Goal: Information Seeking & Learning: Learn about a topic

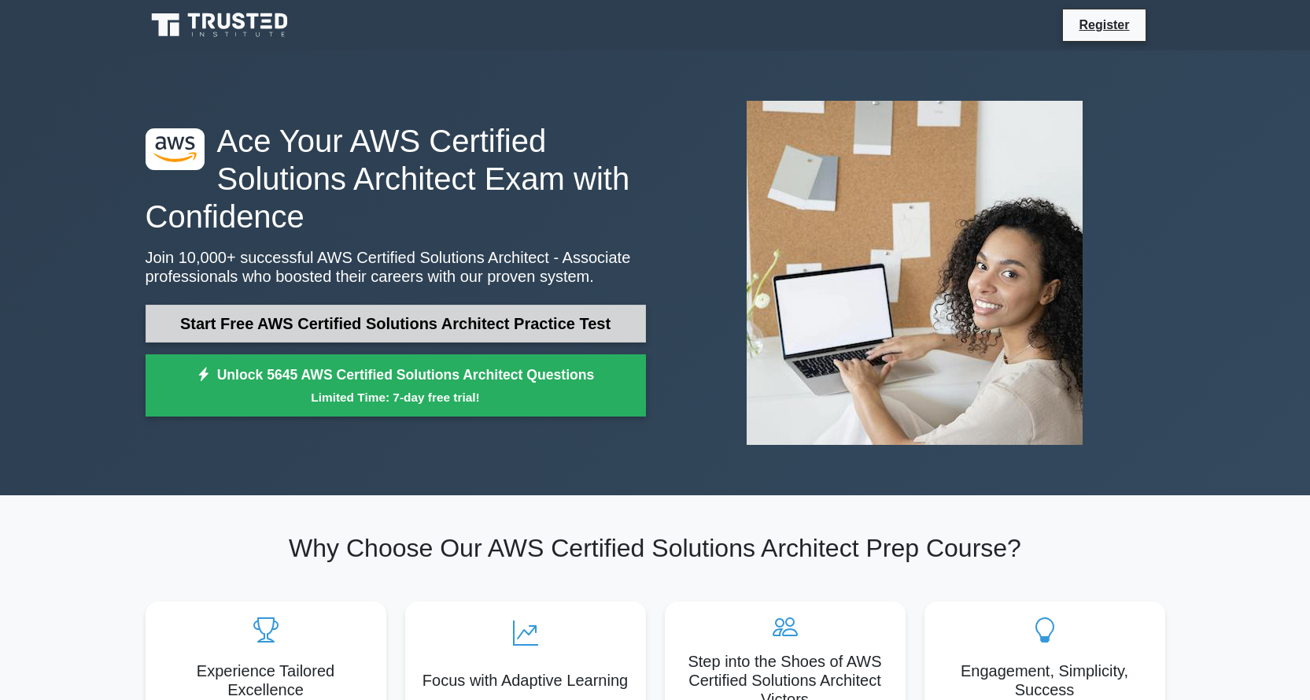
click at [472, 326] on link "Start Free AWS Certified Solutions Architect Practice Test" at bounding box center [396, 324] width 501 height 38
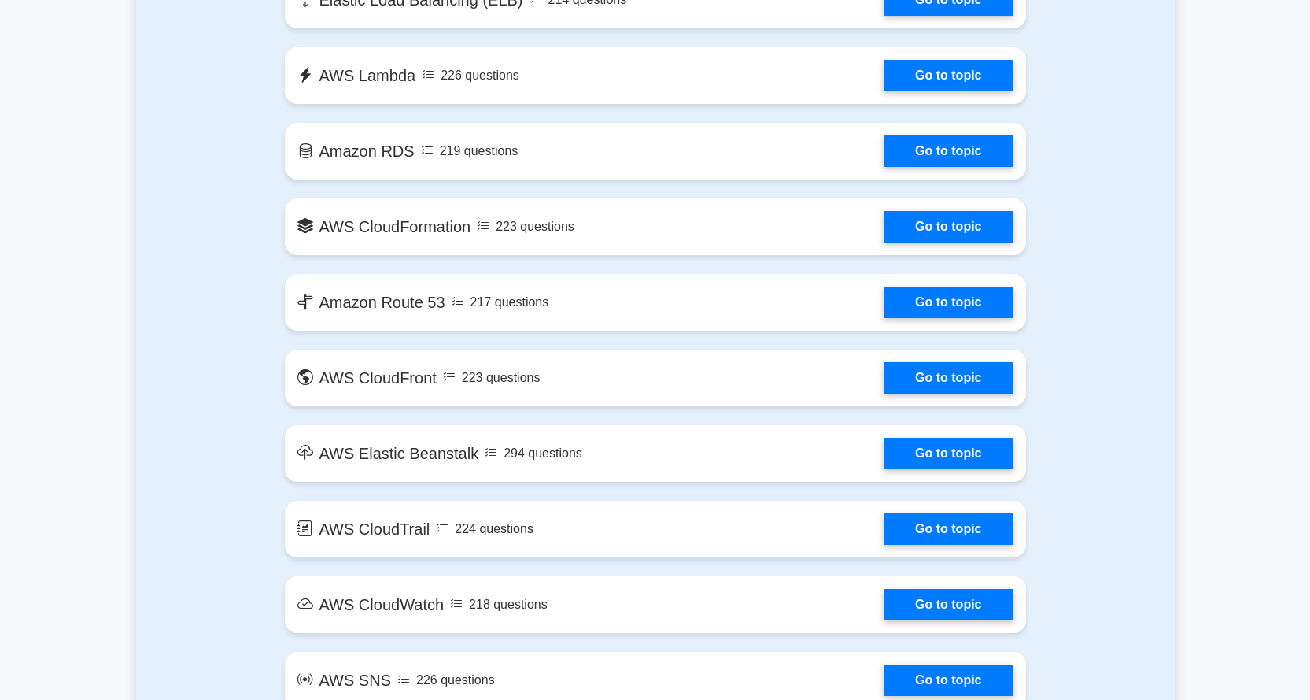
scroll to position [1102, 0]
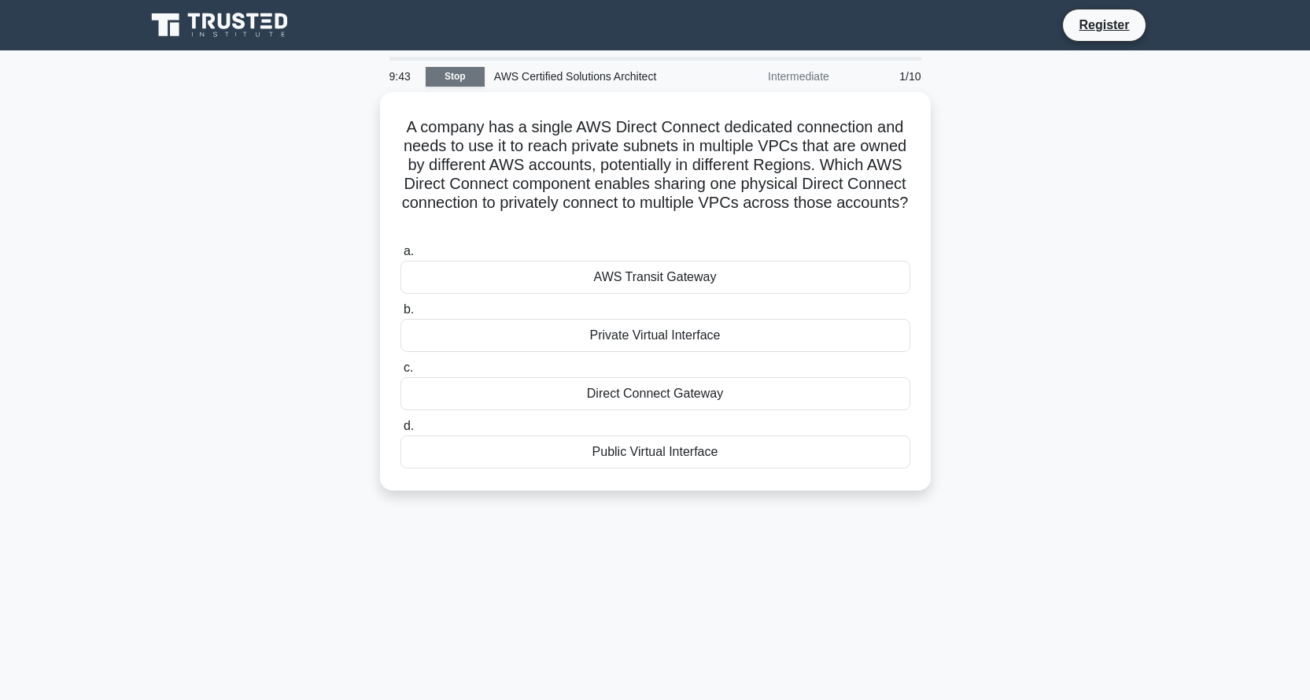
click at [453, 79] on link "Stop" at bounding box center [455, 77] width 59 height 20
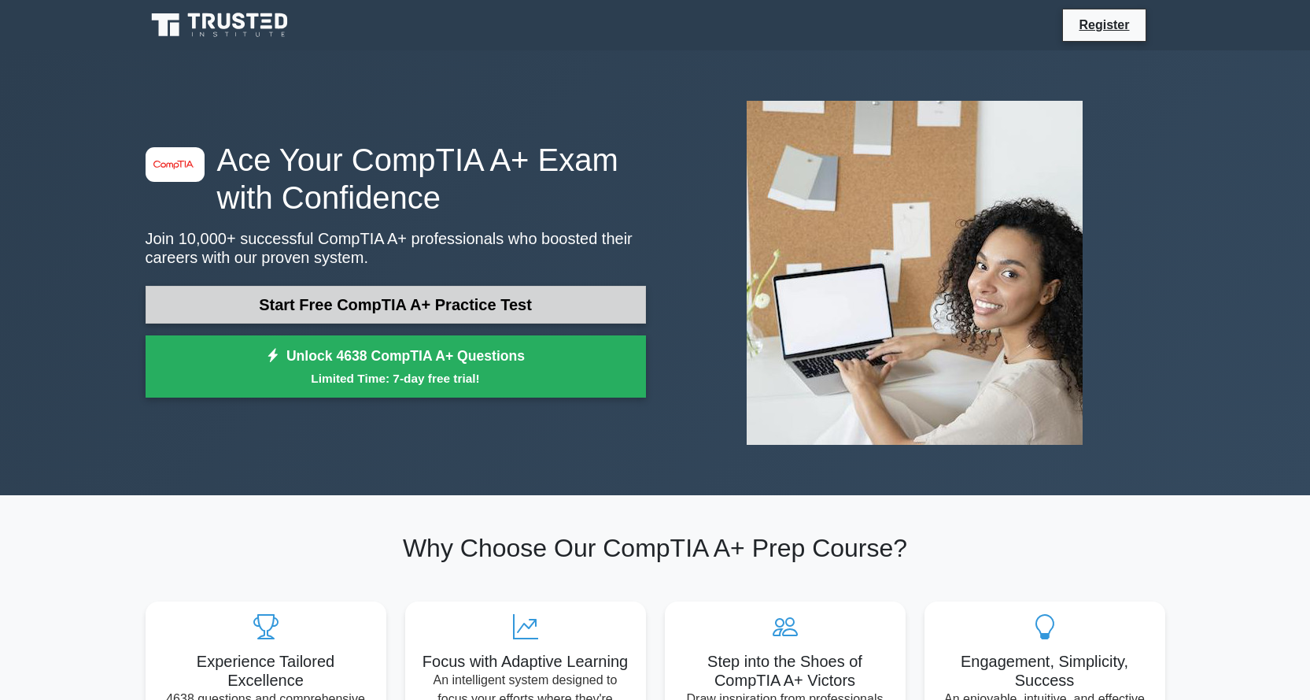
click at [569, 286] on link "Start Free CompTIA A+ Practice Test" at bounding box center [396, 305] width 501 height 38
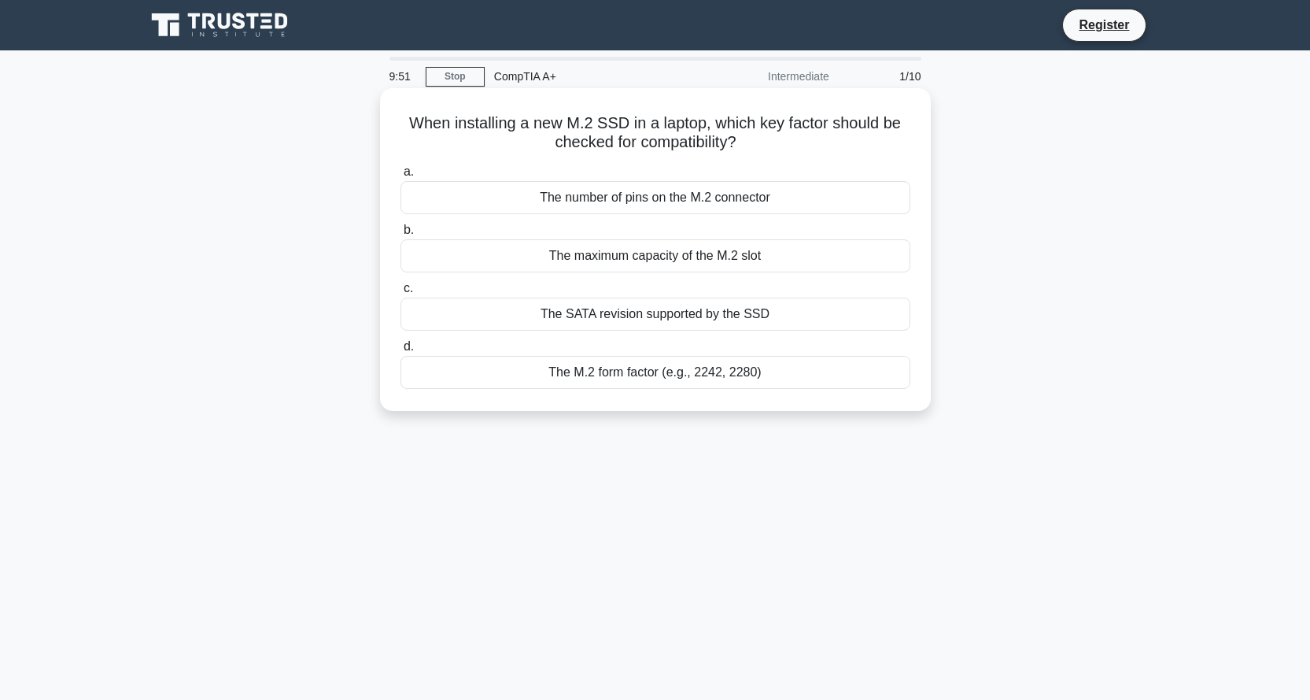
click at [623, 203] on div "The number of pins on the M.2 connector" at bounding box center [656, 197] width 510 height 33
click at [401, 177] on input "a. The number of pins on the M.2 connector" at bounding box center [401, 172] width 0 height 10
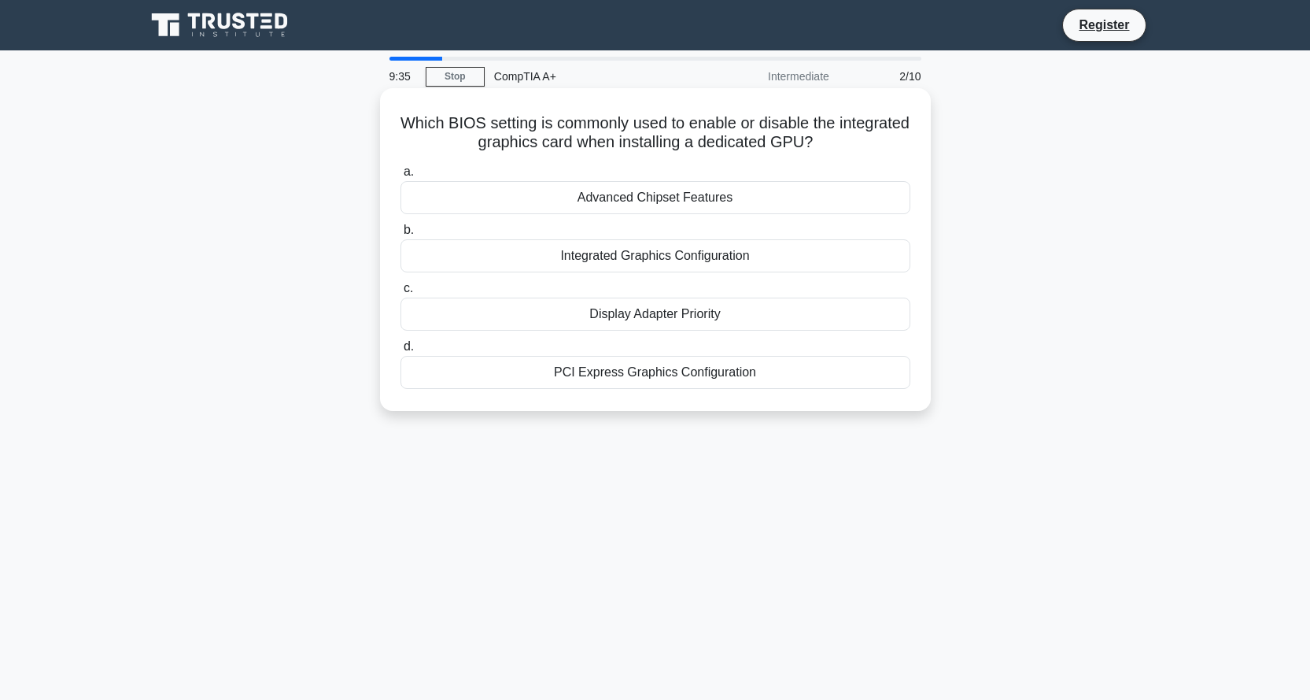
click at [720, 258] on div "Integrated Graphics Configuration" at bounding box center [656, 255] width 510 height 33
click at [401, 235] on input "b. Integrated Graphics Configuration" at bounding box center [401, 230] width 0 height 10
click at [690, 321] on div "Boot Priority" at bounding box center [656, 314] width 510 height 33
click at [401, 294] on input "c. Boot Priority" at bounding box center [401, 288] width 0 height 10
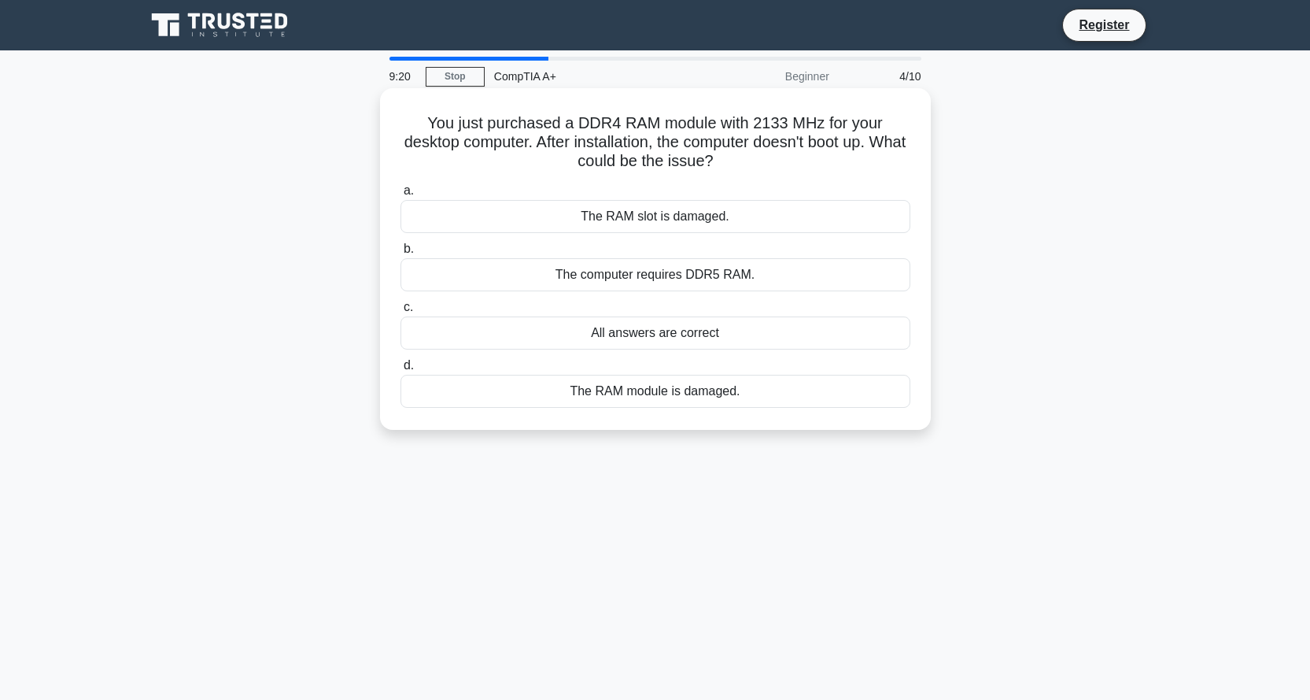
click at [655, 337] on div "All answers are correct" at bounding box center [656, 332] width 510 height 33
click at [401, 312] on input "c. All answers are correct" at bounding box center [401, 307] width 0 height 10
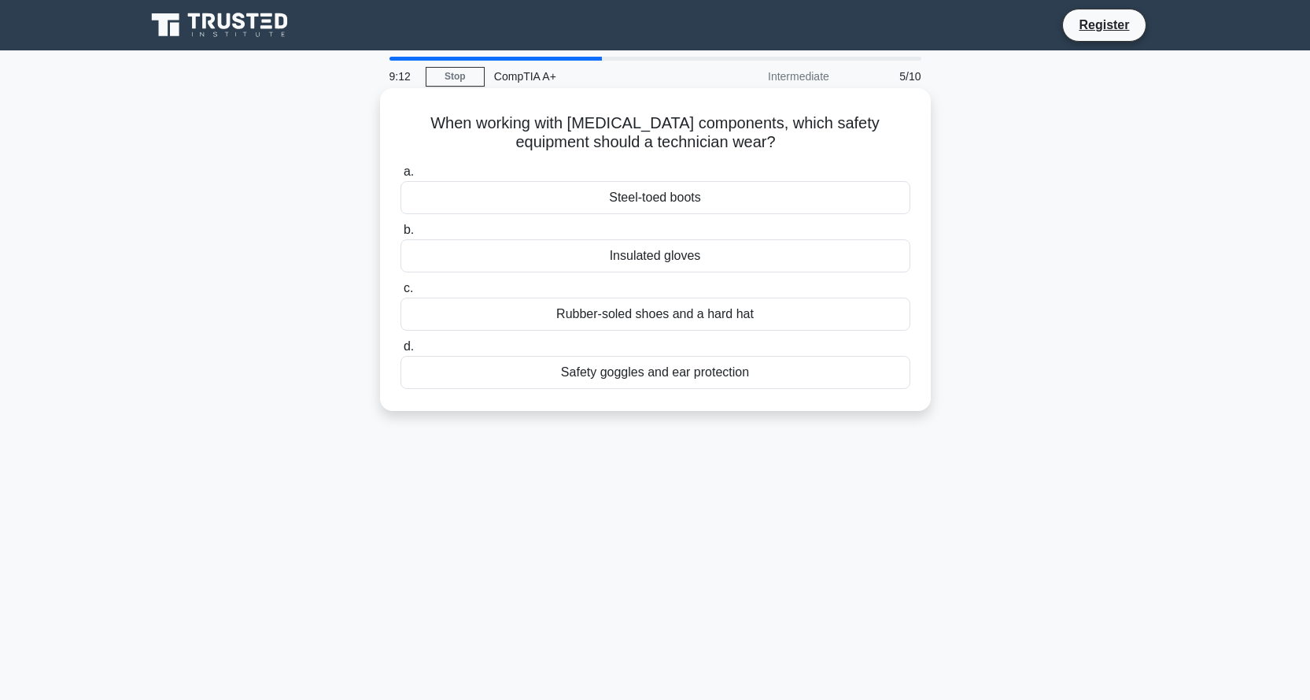
click at [662, 256] on div "Insulated gloves" at bounding box center [656, 255] width 510 height 33
click at [401, 235] on input "b. Insulated gloves" at bounding box center [401, 230] width 0 height 10
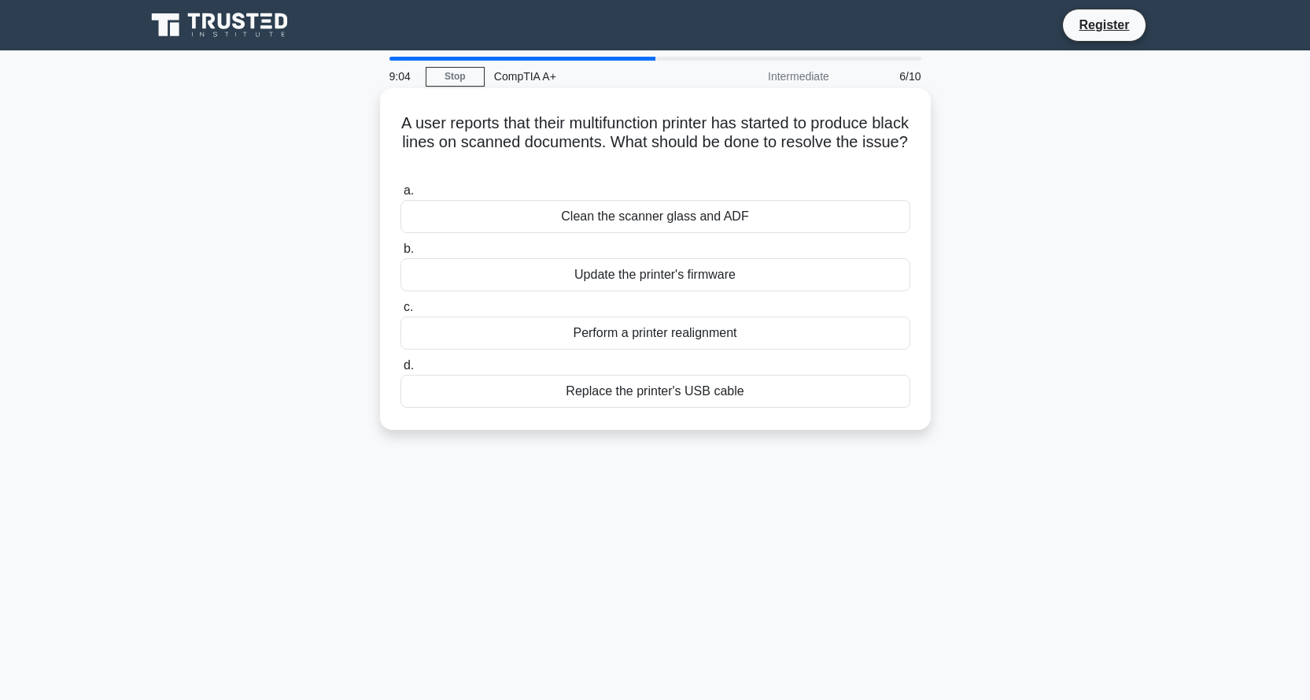
click at [678, 223] on div "Clean the scanner glass and ADF" at bounding box center [656, 216] width 510 height 33
click at [401, 196] on input "a. Clean the scanner glass and ADF" at bounding box center [401, 191] width 0 height 10
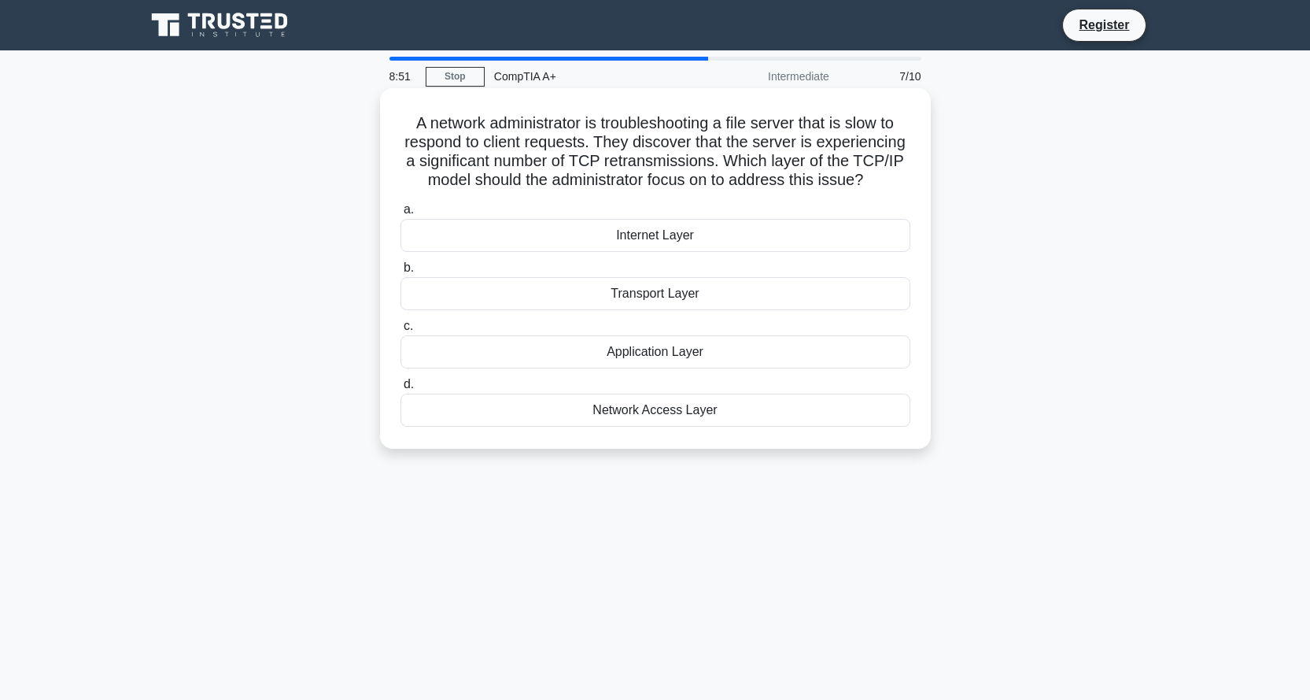
click at [687, 409] on div "Network Access Layer" at bounding box center [656, 410] width 510 height 33
click at [401, 390] on input "d. Network Access Layer" at bounding box center [401, 384] width 0 height 10
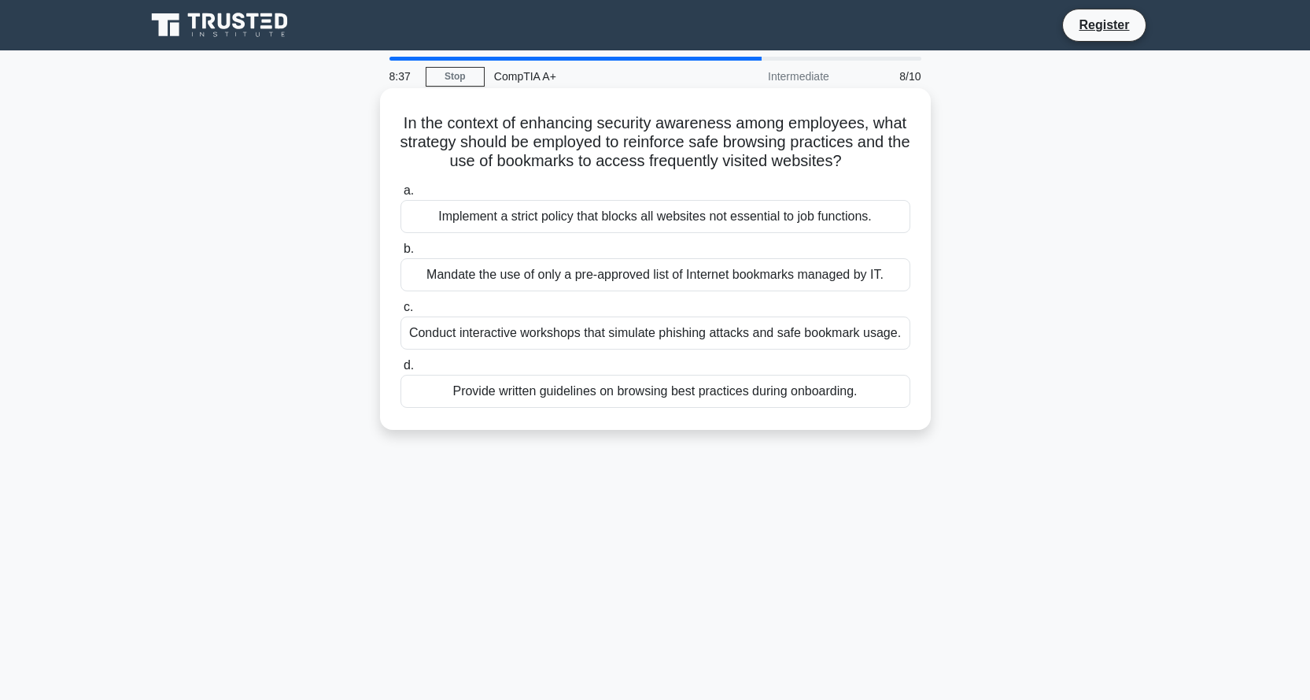
click at [674, 335] on div "Conduct interactive workshops that simulate phishing attacks and safe bookmark …" at bounding box center [656, 332] width 510 height 33
click at [401, 312] on input "c. Conduct interactive workshops that simulate phishing attacks and safe bookma…" at bounding box center [401, 307] width 0 height 10
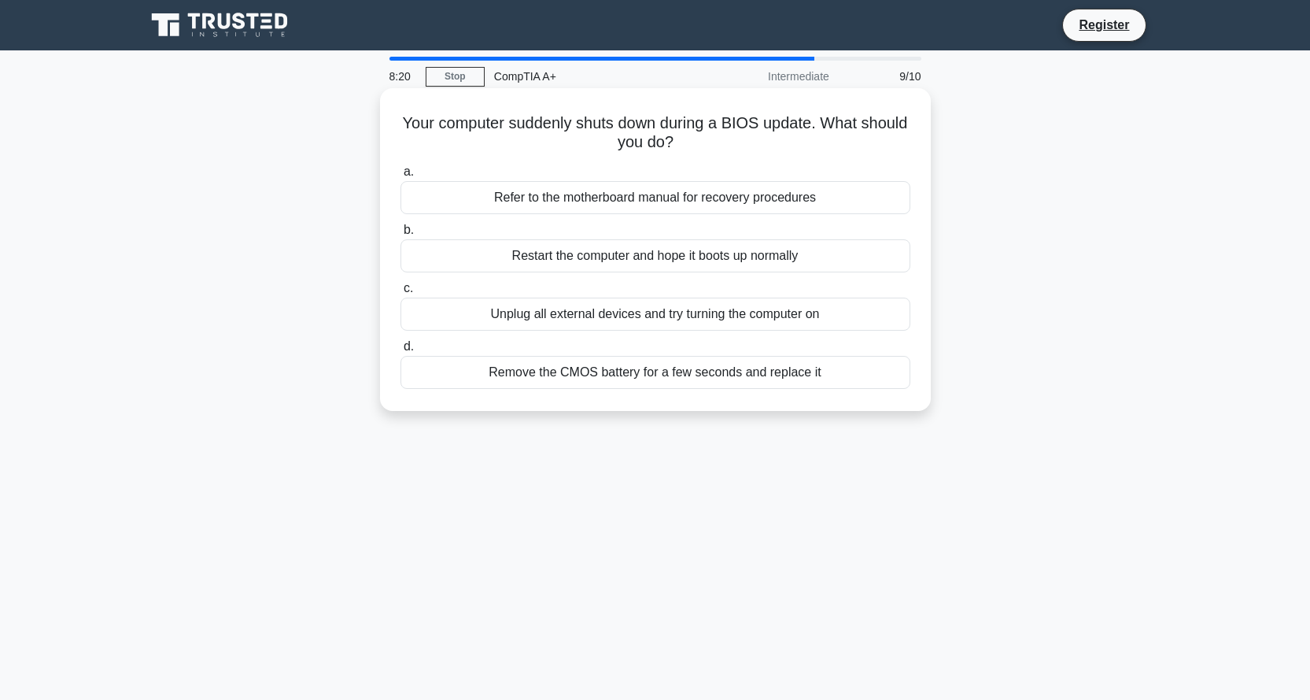
click at [616, 319] on div "Unplug all external devices and try turning the computer on" at bounding box center [656, 314] width 510 height 33
click at [401, 294] on input "c. Unplug all external devices and try turning the computer on" at bounding box center [401, 288] width 0 height 10
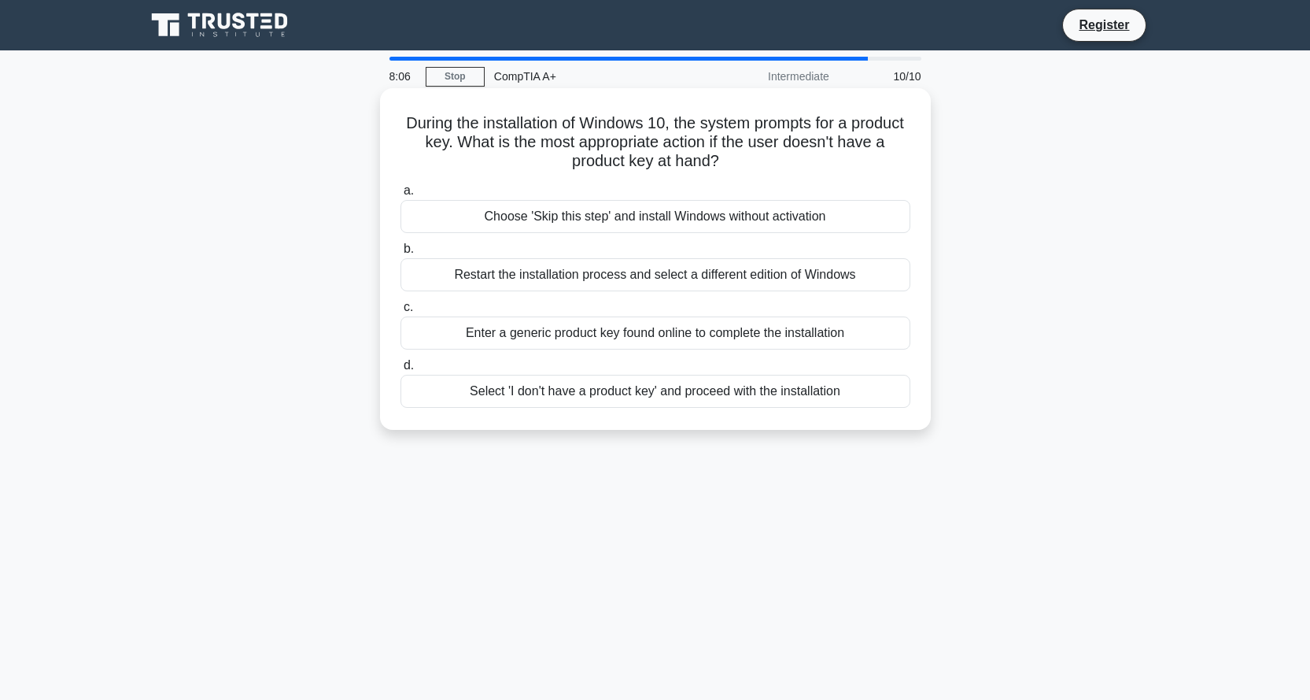
click at [710, 395] on div "Select 'I don't have a product key' and proceed with the installation" at bounding box center [656, 391] width 510 height 33
click at [401, 371] on input "d. Select 'I don't have a product key' and proceed with the installation" at bounding box center [401, 365] width 0 height 10
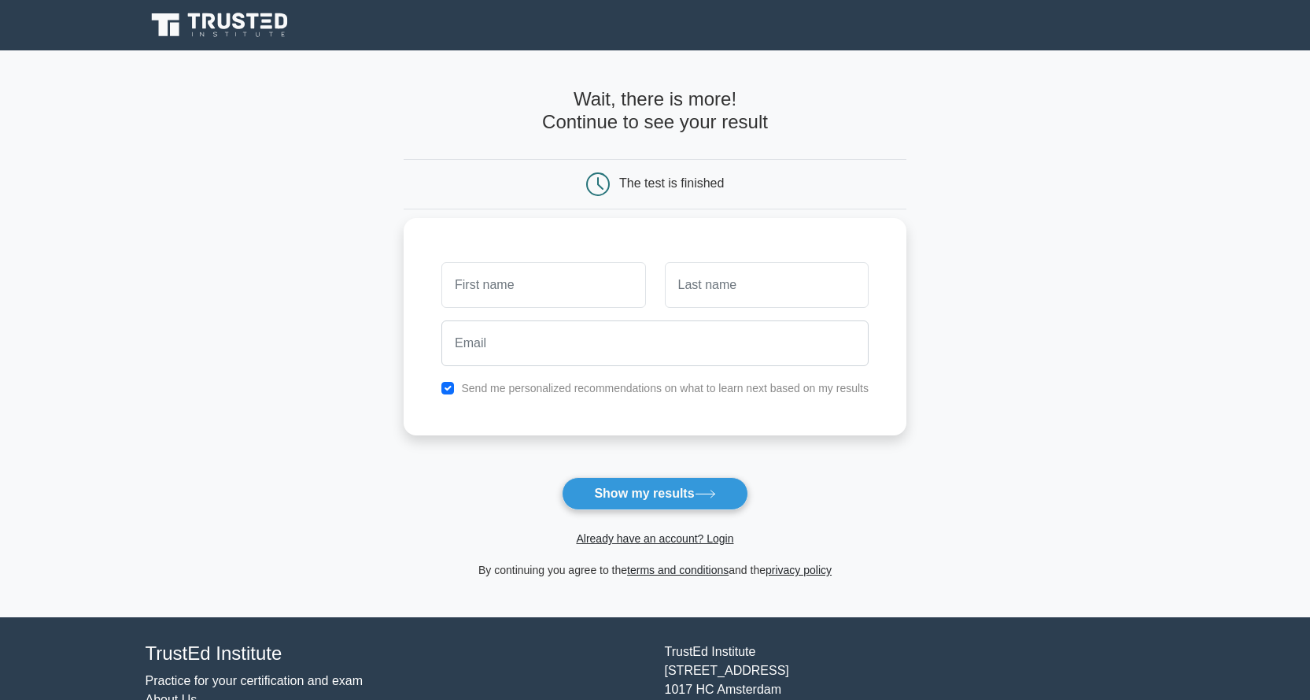
click at [590, 292] on input "text" at bounding box center [544, 285] width 204 height 46
drag, startPoint x: 599, startPoint y: 294, endPoint x: 163, endPoint y: 259, distance: 437.4
click at [163, 259] on main "Wait, there is more! Continue to see your result The test is finished and the" at bounding box center [655, 333] width 1310 height 567
type input "e1299100@yahoo.com"
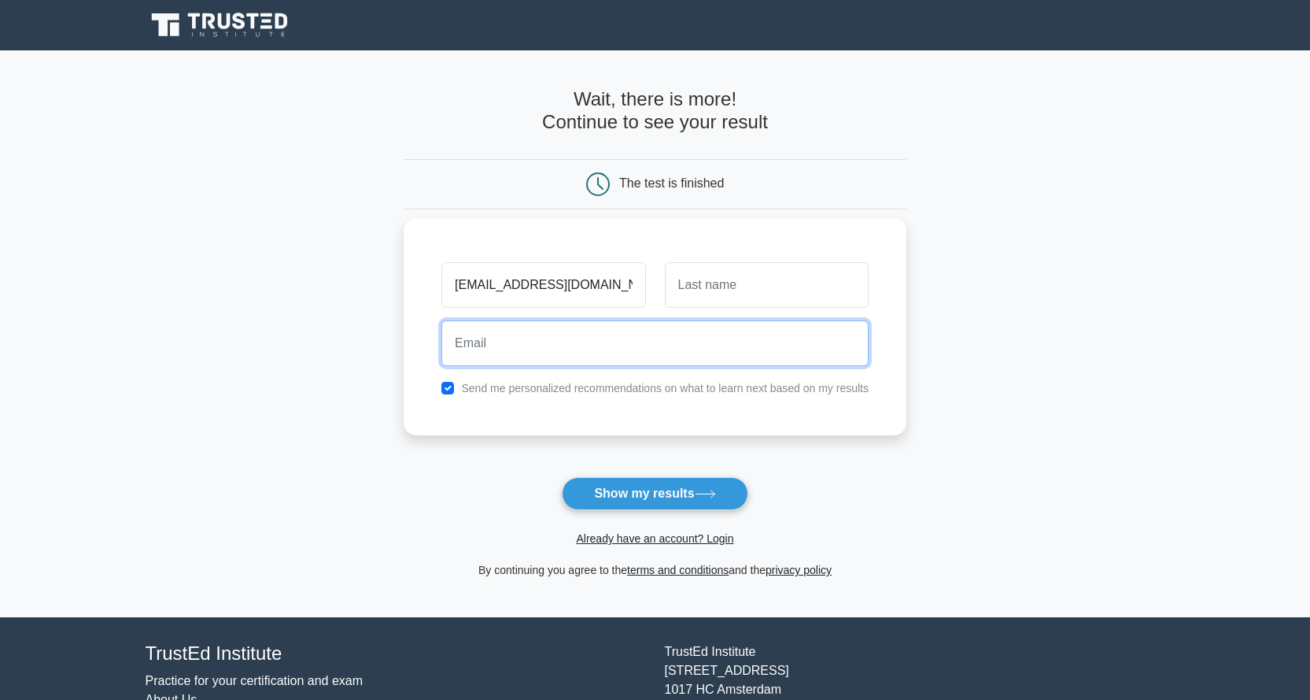
click at [575, 341] on input "email" at bounding box center [655, 343] width 427 height 46
paste input "e1299100@yahoo.com"
type input "e1299100@yahoo.com"
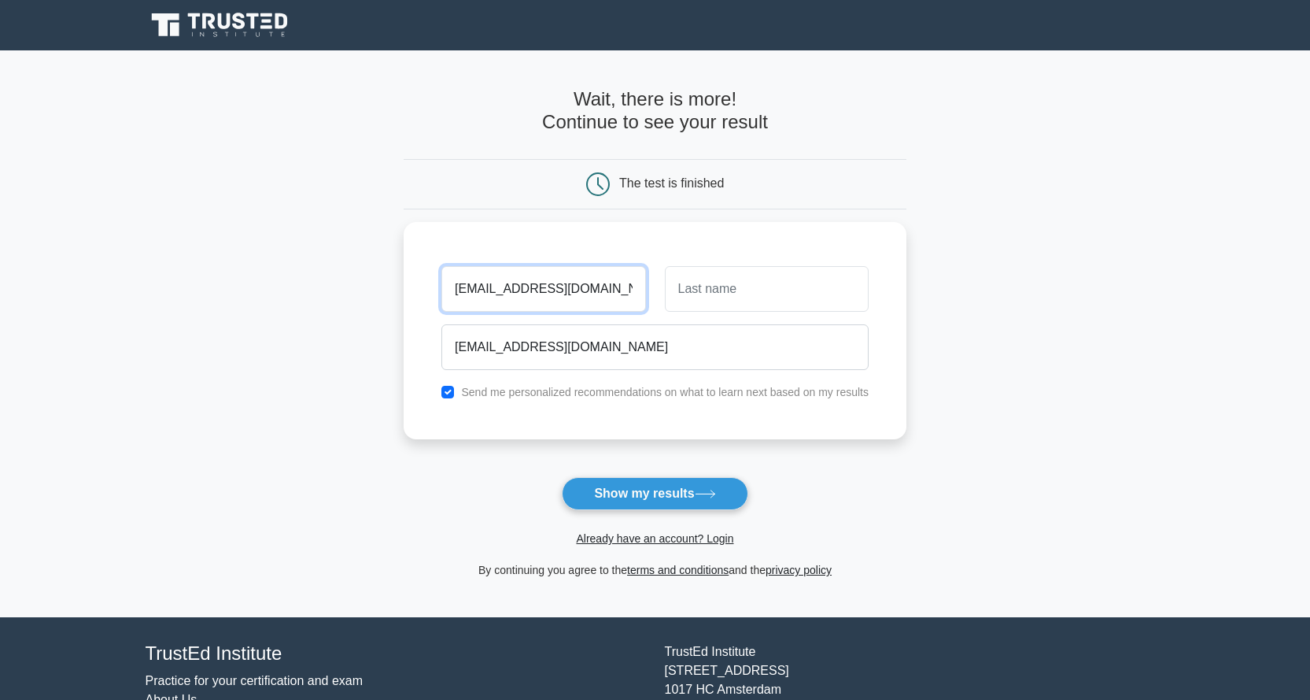
drag, startPoint x: 600, startPoint y: 284, endPoint x: 376, endPoint y: 299, distance: 224.0
click at [376, 299] on main "Wait, there is more! Continue to see your result The test is finished and the" at bounding box center [655, 333] width 1310 height 567
type input "e"
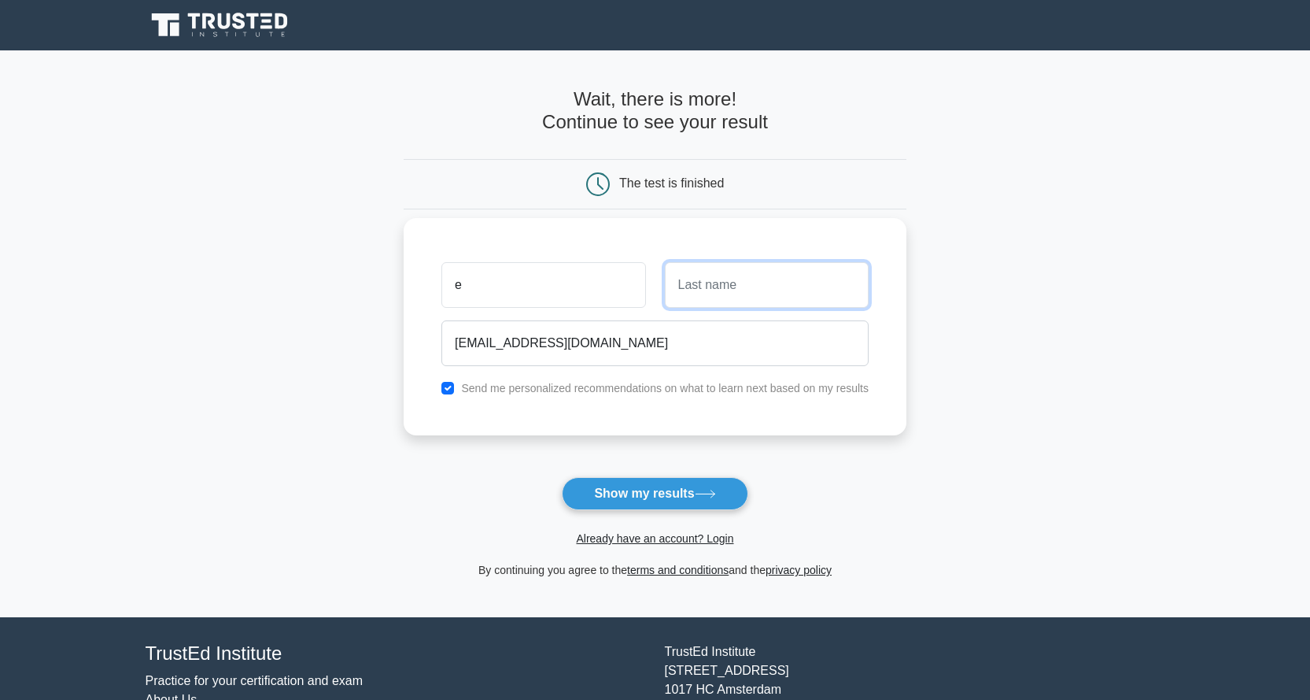
click at [782, 308] on input "text" at bounding box center [767, 285] width 204 height 46
type input "martinez"
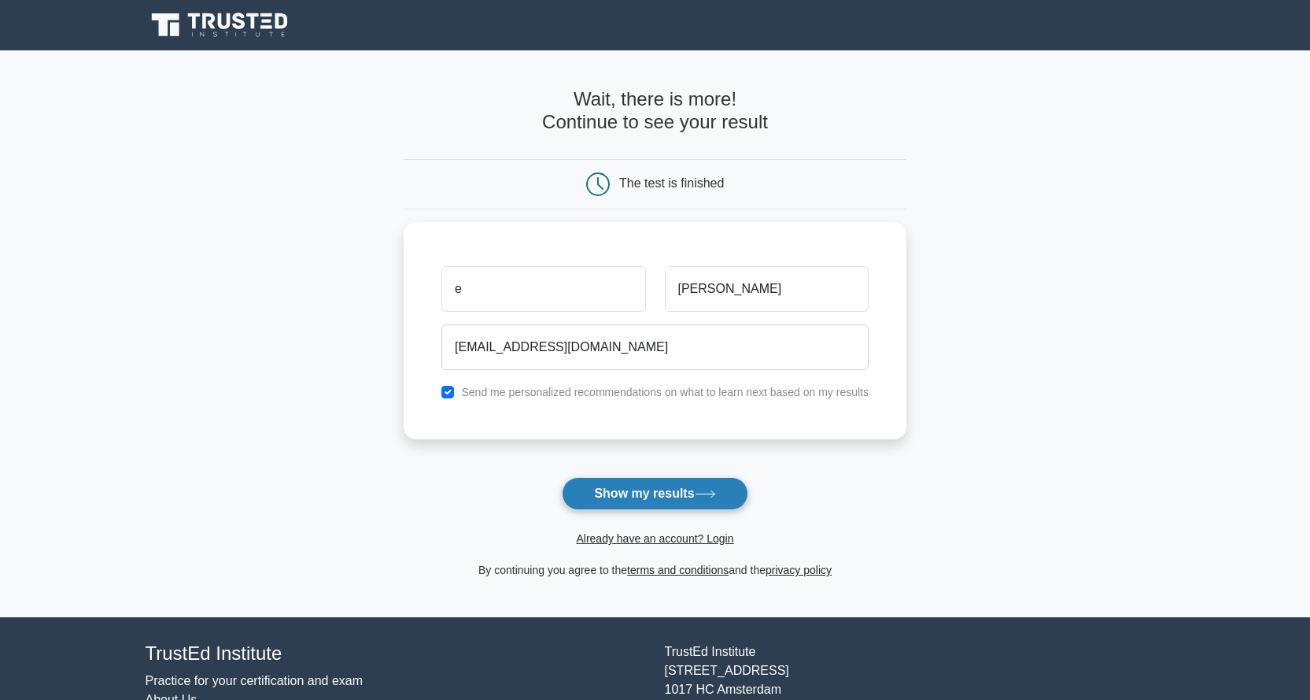
click at [601, 498] on button "Show my results" at bounding box center [655, 493] width 186 height 33
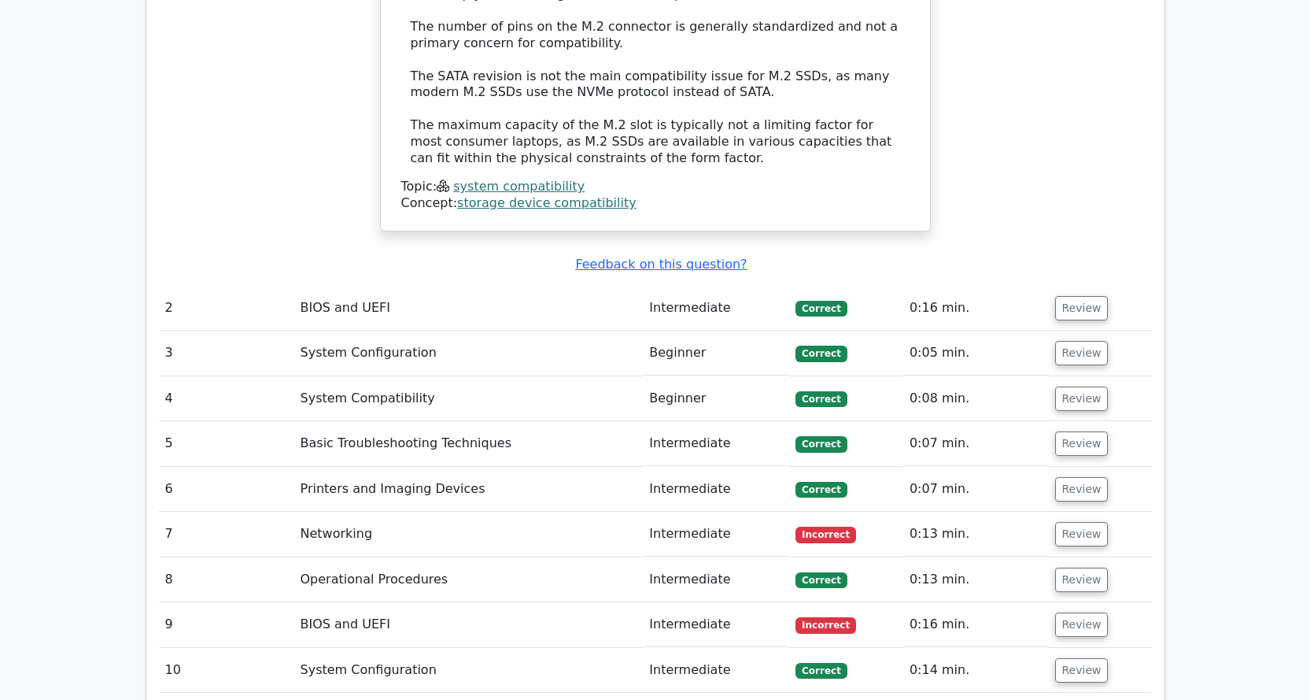
scroll to position [1968, 0]
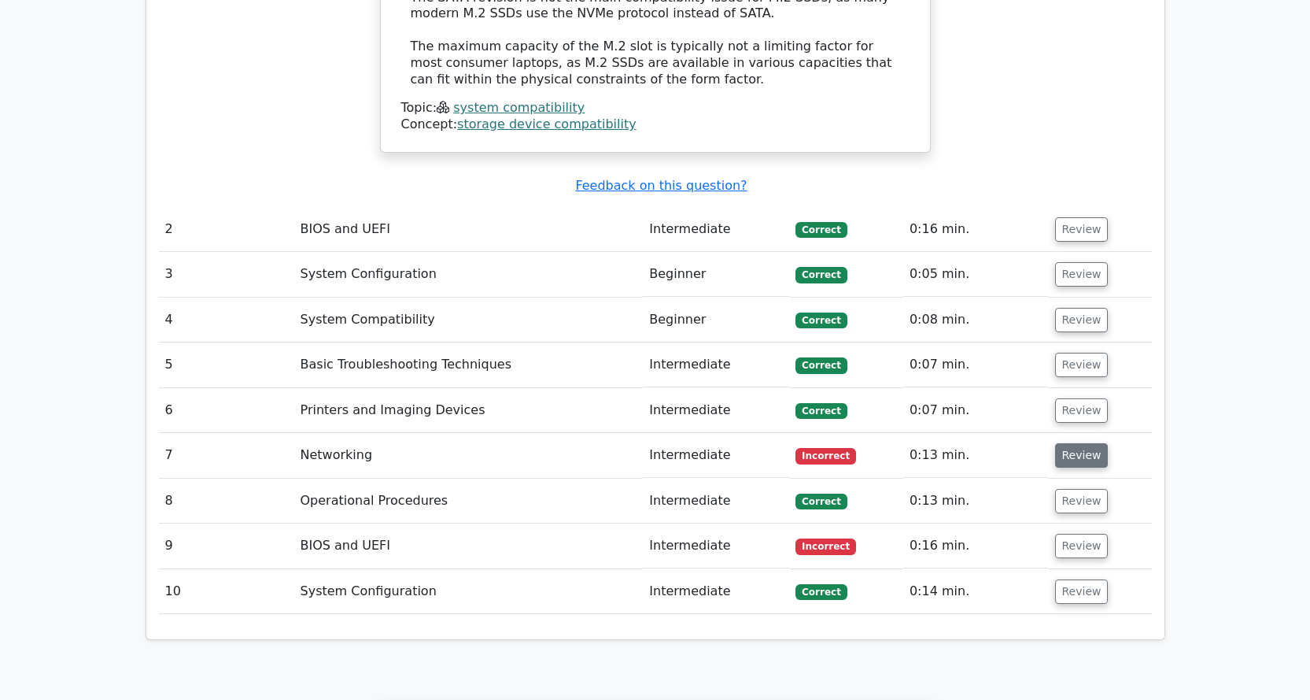
click at [1072, 443] on button "Review" at bounding box center [1082, 455] width 54 height 24
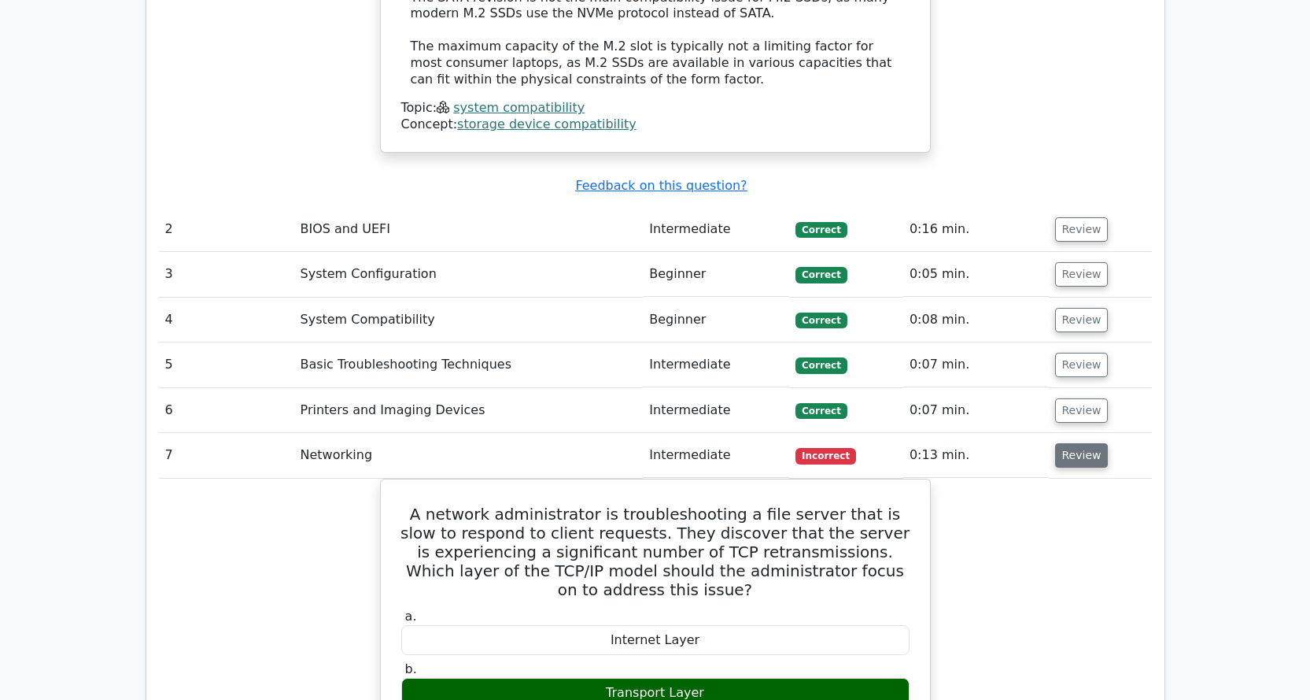
click at [1071, 443] on button "Review" at bounding box center [1082, 455] width 54 height 24
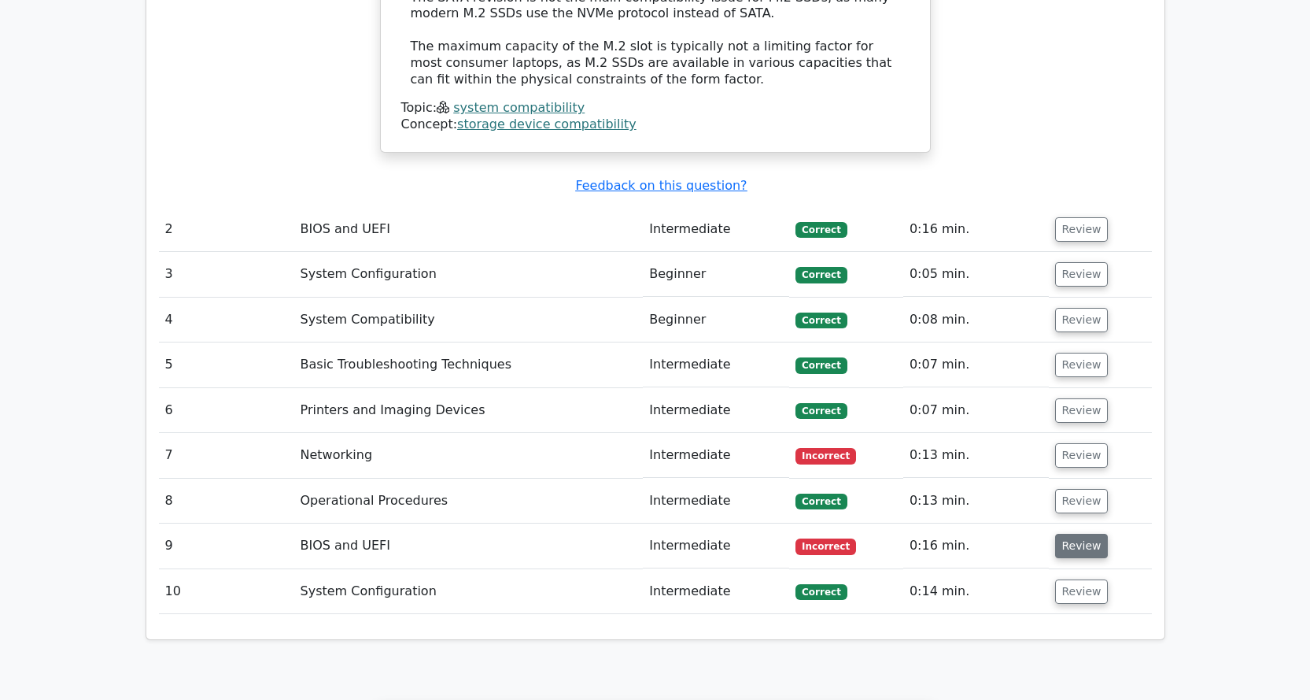
click at [1077, 534] on button "Review" at bounding box center [1082, 546] width 54 height 24
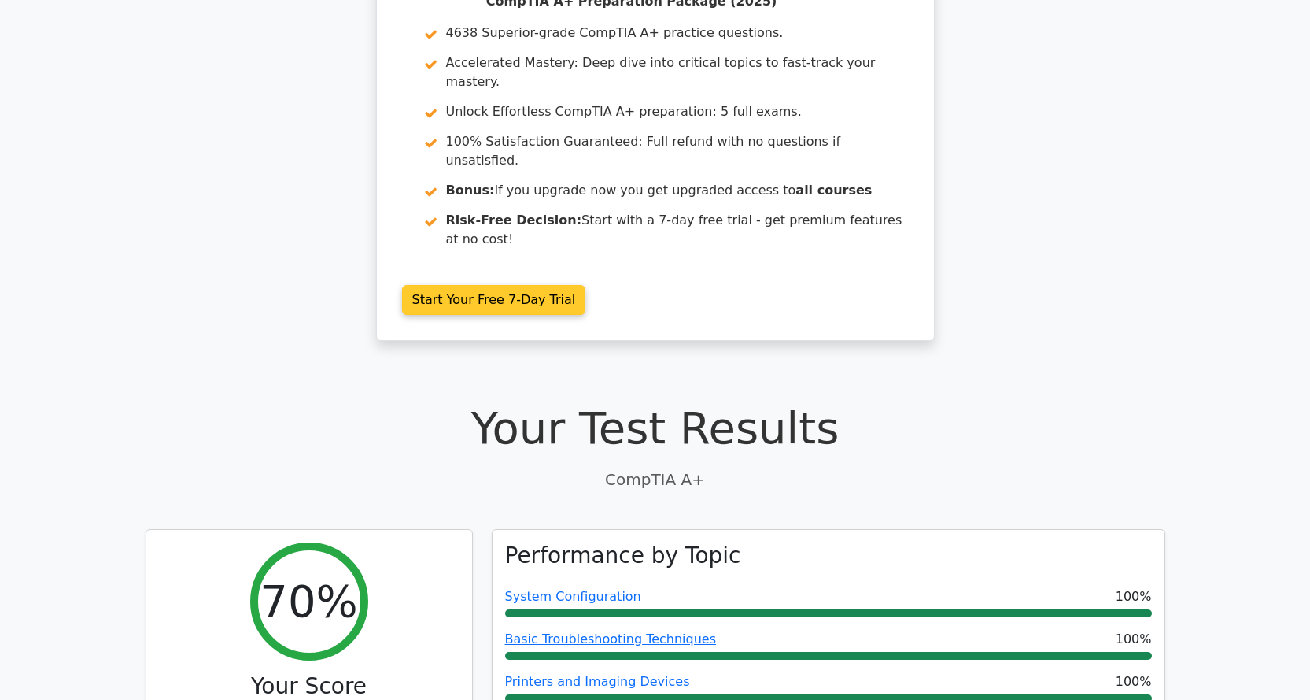
scroll to position [0, 0]
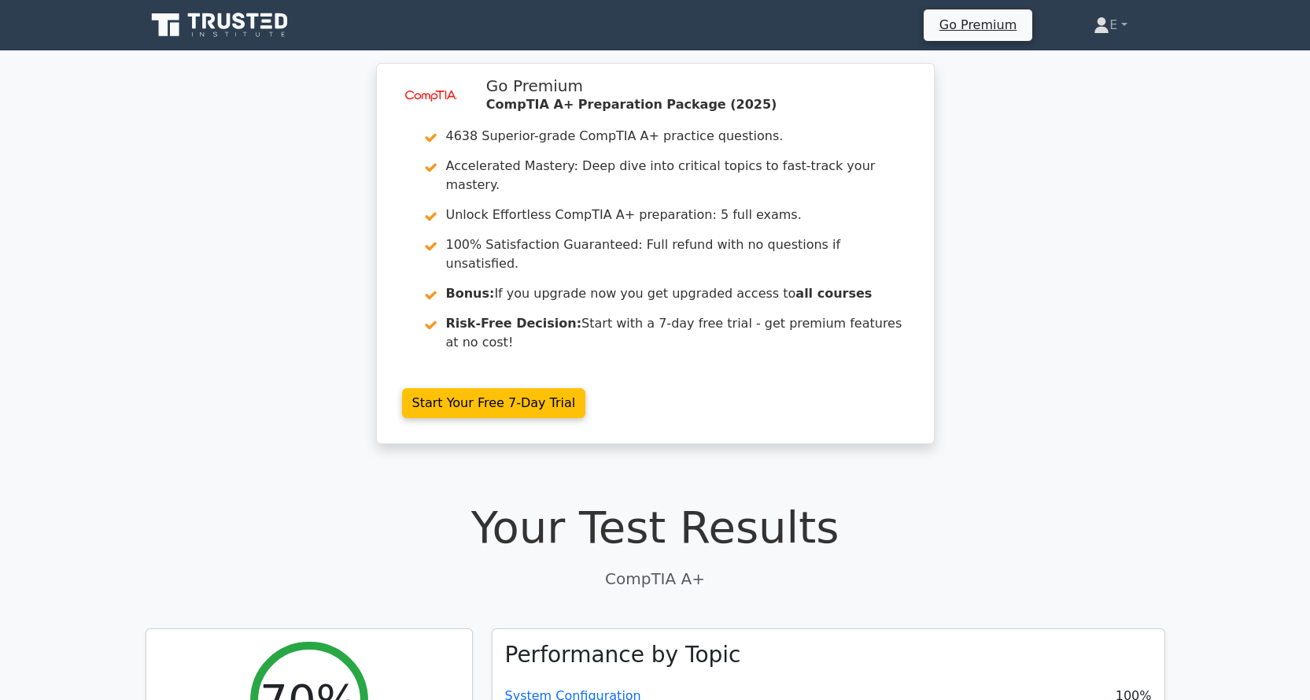
click at [244, 15] on icon at bounding box center [239, 21] width 13 height 17
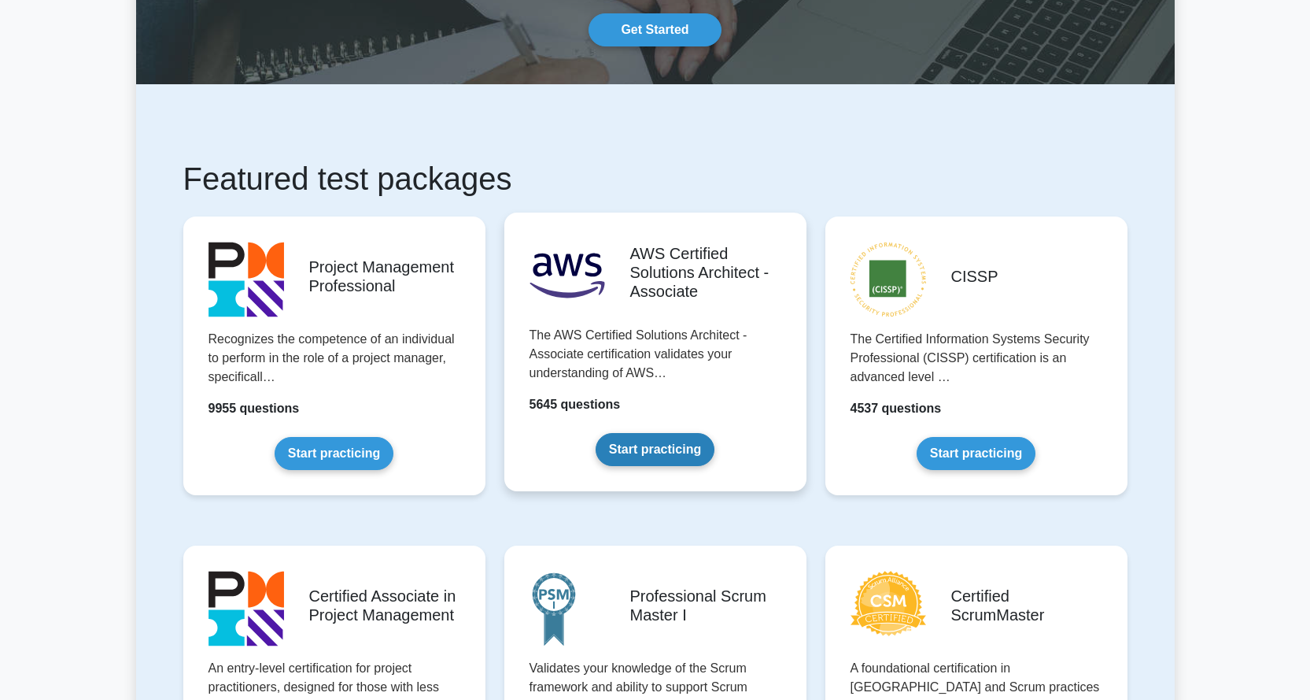
scroll to position [157, 0]
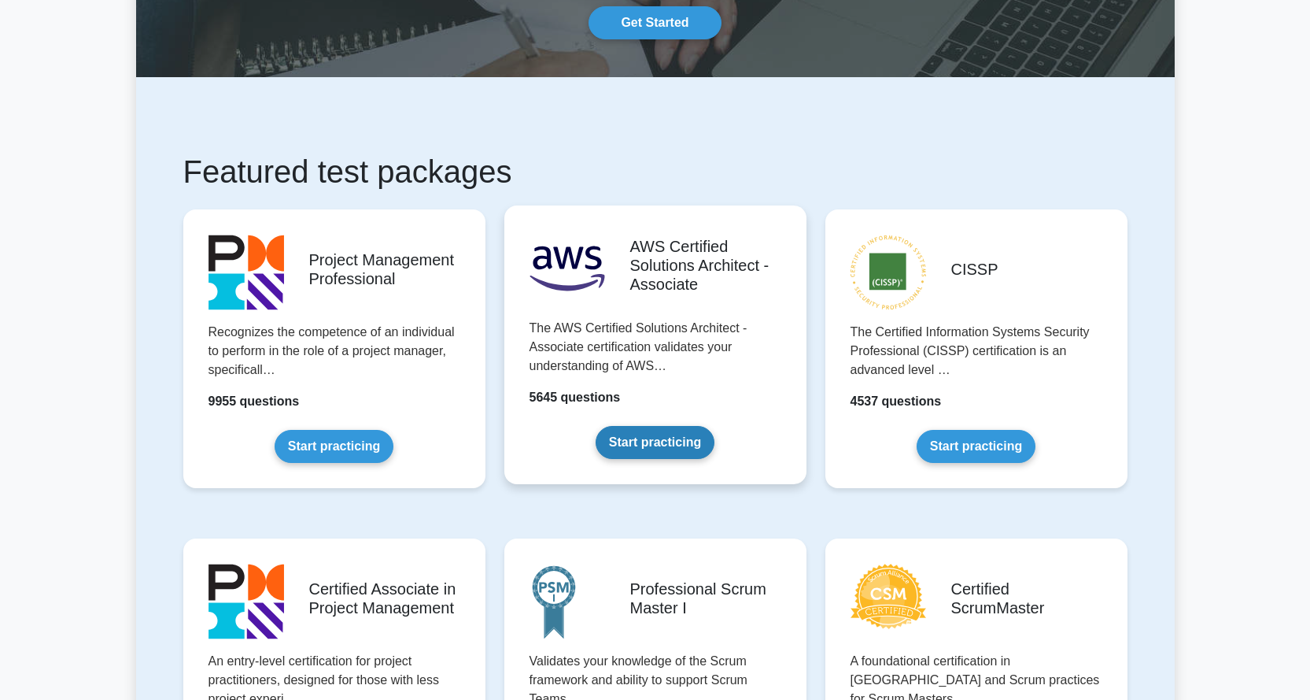
click at [657, 436] on link "Start practicing" at bounding box center [655, 442] width 119 height 33
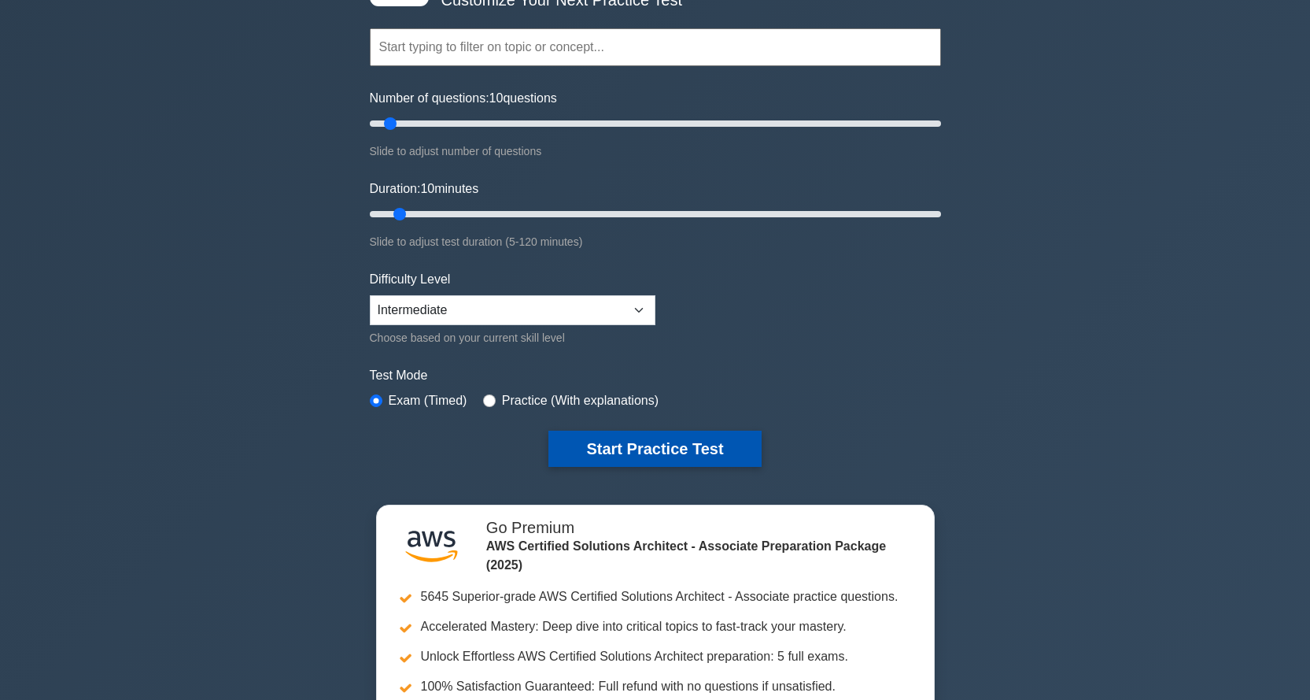
scroll to position [157, 0]
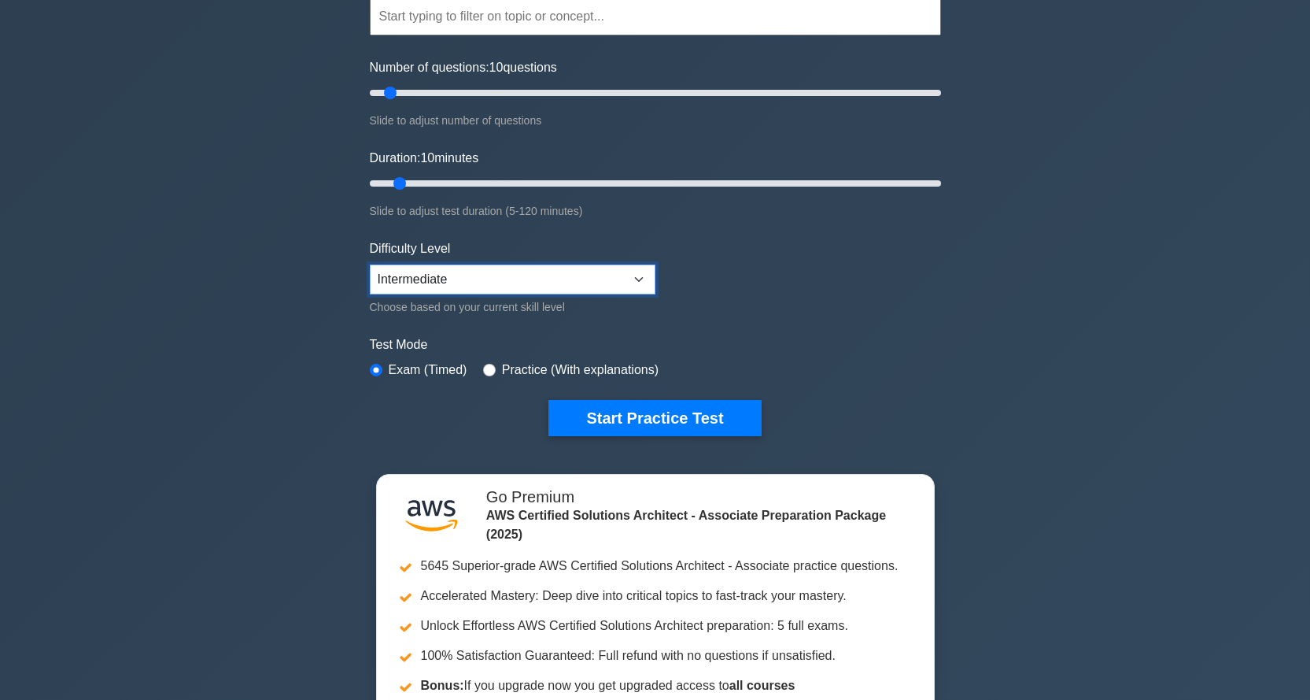
click at [468, 264] on select "Beginner Intermediate Expert" at bounding box center [513, 279] width 286 height 30
select select "beginner"
click at [370, 264] on select "Beginner Intermediate Expert" at bounding box center [513, 279] width 286 height 30
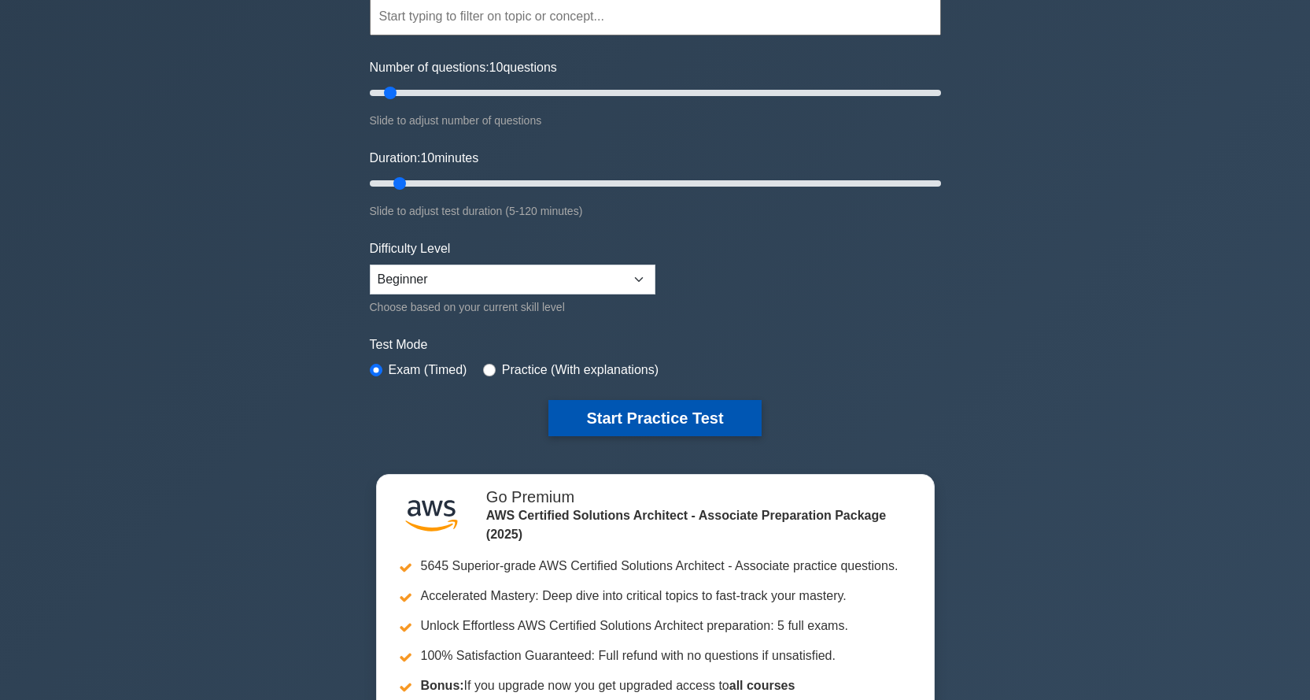
click at [627, 412] on button "Start Practice Test" at bounding box center [655, 418] width 213 height 36
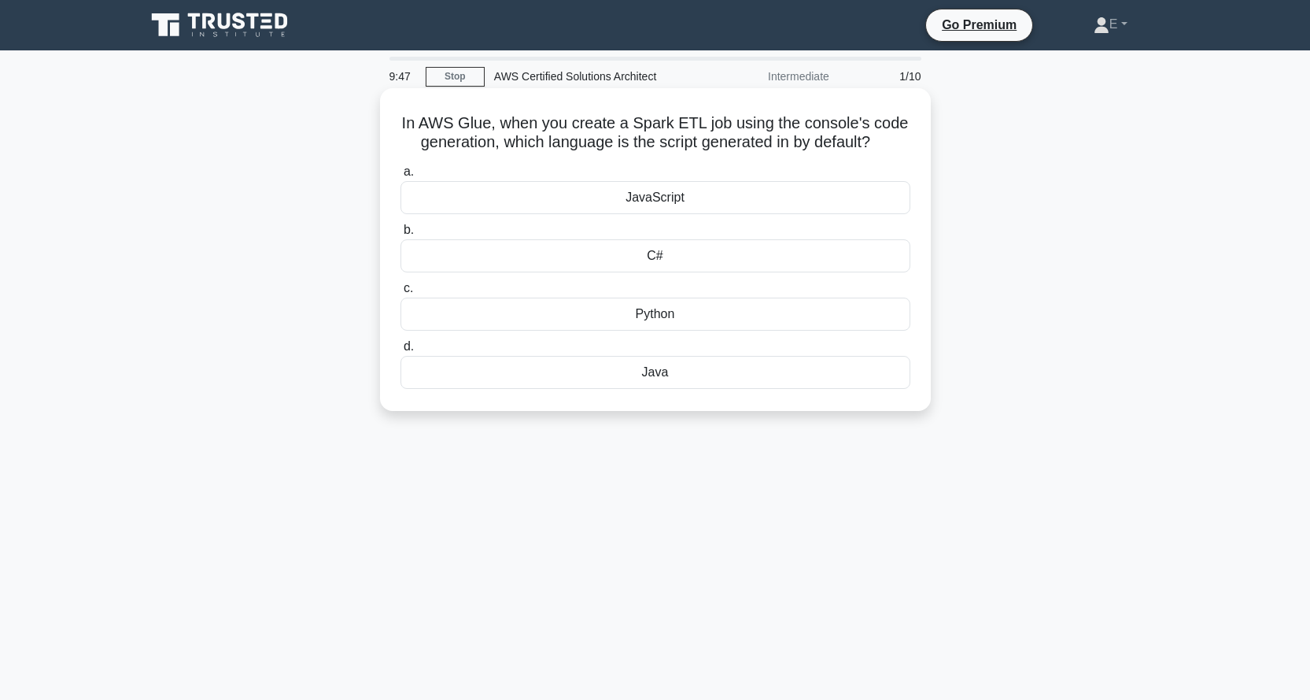
click at [672, 368] on div "Java" at bounding box center [656, 372] width 510 height 33
click at [401, 352] on input "d. [GEOGRAPHIC_DATA]" at bounding box center [401, 347] width 0 height 10
